Goal: Task Accomplishment & Management: Use online tool/utility

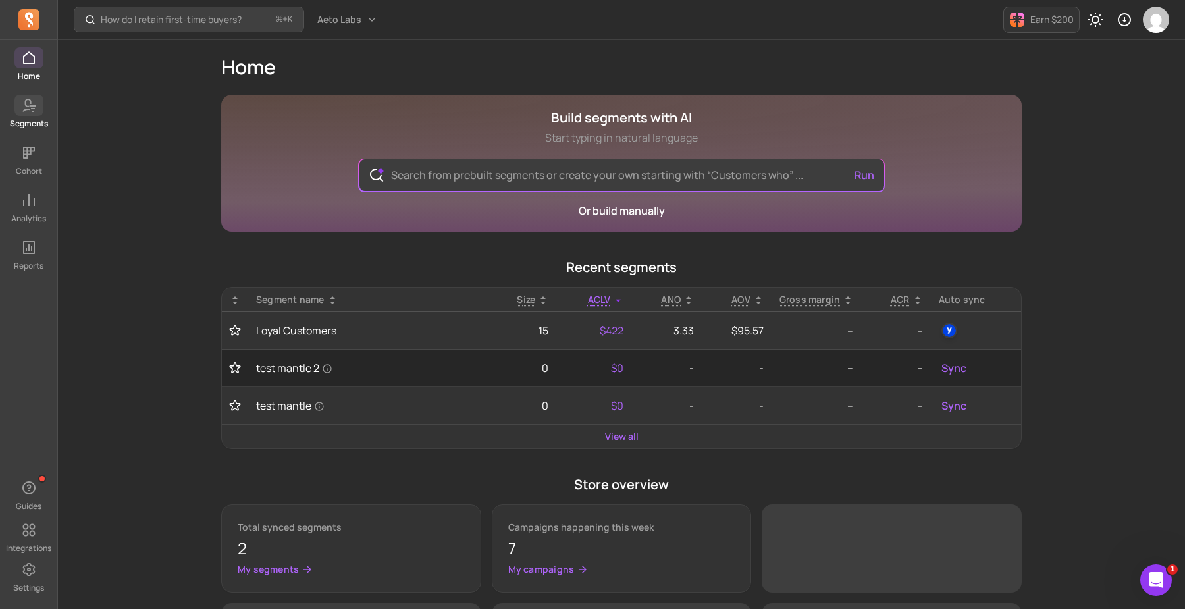
click at [30, 111] on icon at bounding box center [29, 105] width 16 height 16
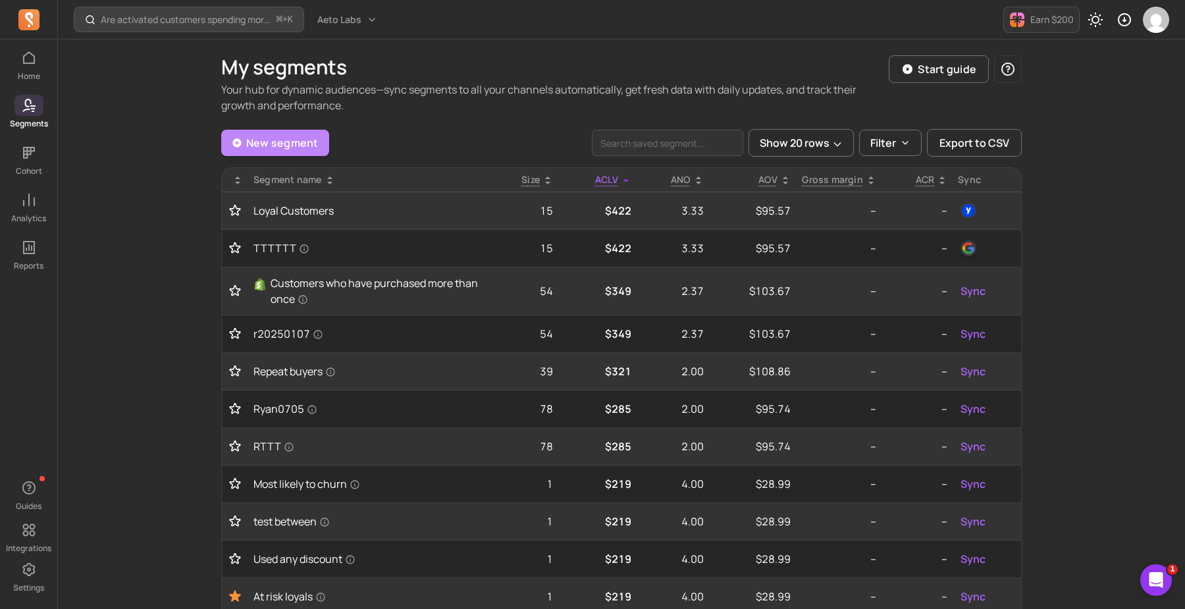
click at [300, 153] on link "New segment" at bounding box center [275, 143] width 108 height 26
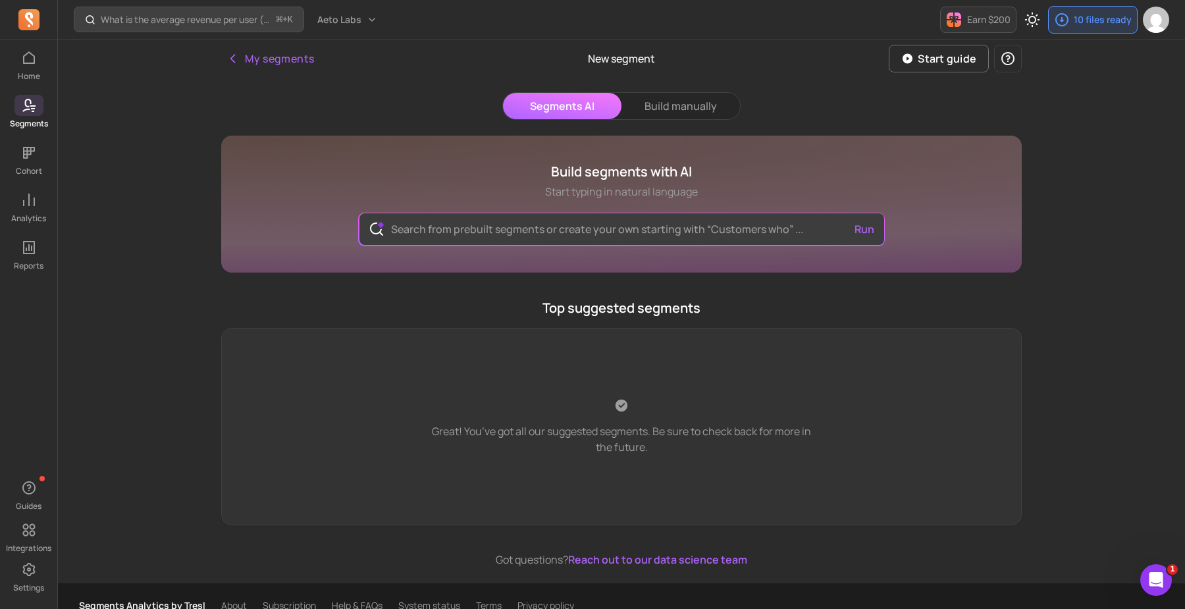
click at [659, 121] on div "Segments AI Build manually Build segments with AI Start typing in natural langu…" at bounding box center [621, 329] width 801 height 475
click at [677, 107] on button "Build manually" at bounding box center [680, 106] width 119 height 26
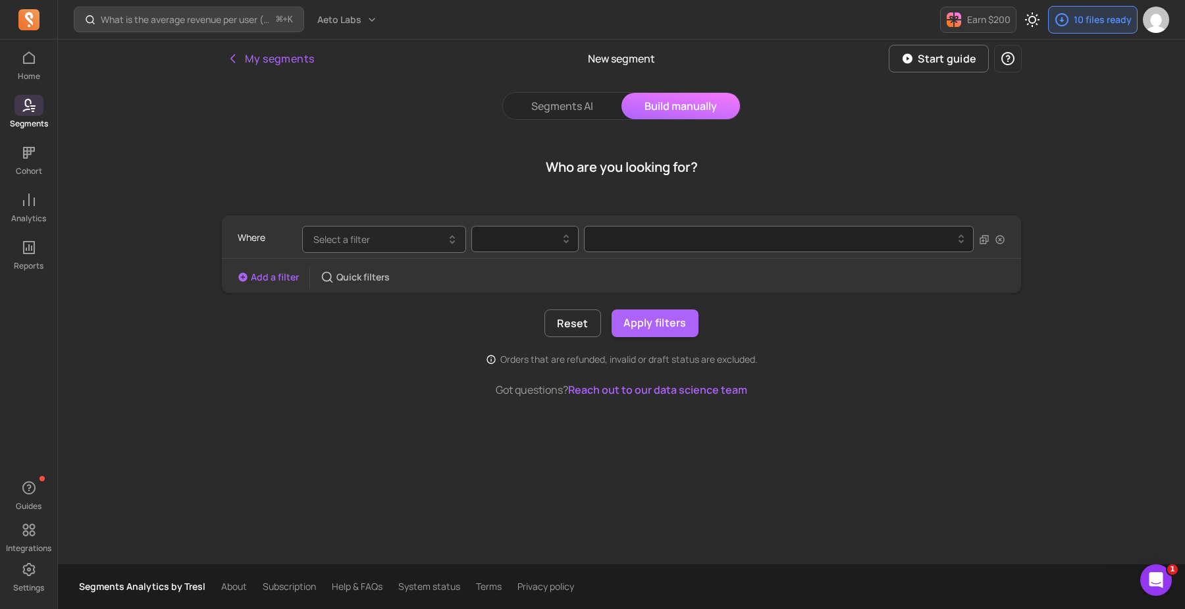
click at [428, 241] on button "Select a filter" at bounding box center [384, 239] width 164 height 27
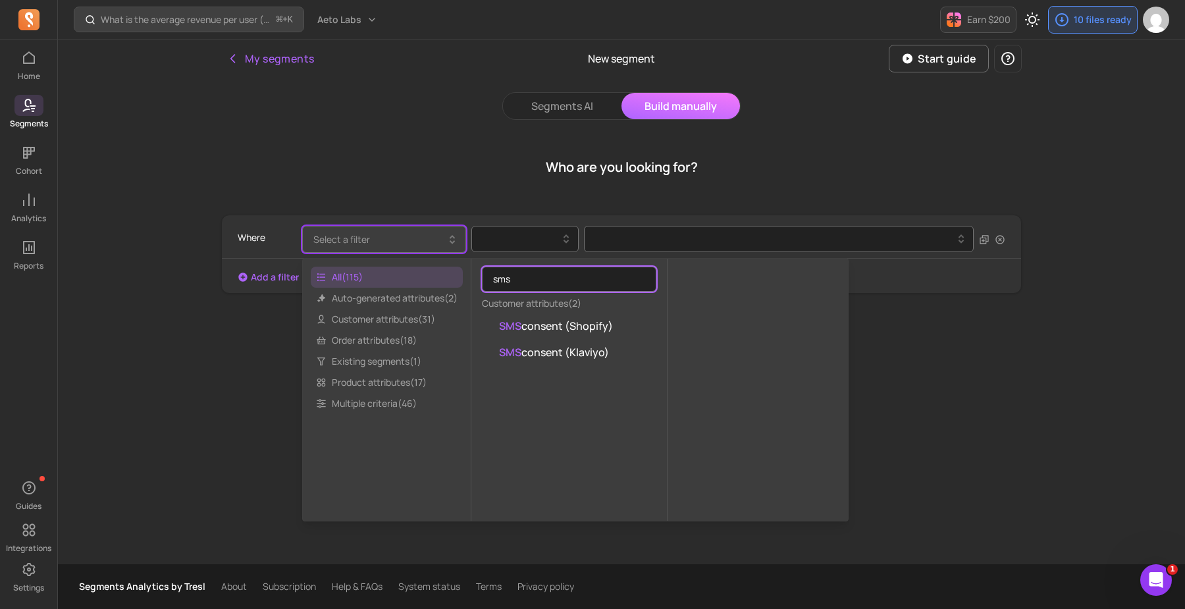
type input "sms"
